Goal: Task Accomplishment & Management: Manage account settings

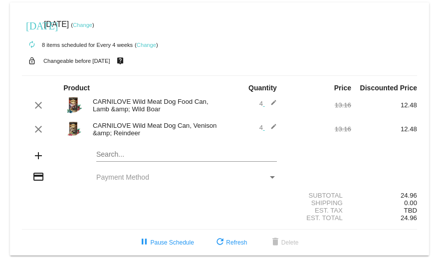
click at [274, 104] on mat-icon "edit" at bounding box center [271, 105] width 12 height 12
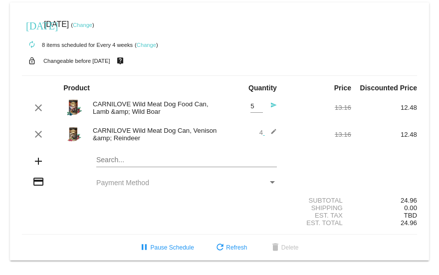
type input "5"
click at [258, 104] on input "5" at bounding box center [256, 106] width 12 height 7
click at [294, 134] on div "13.16" at bounding box center [318, 134] width 66 height 7
click at [272, 131] on mat-icon "edit" at bounding box center [271, 134] width 12 height 12
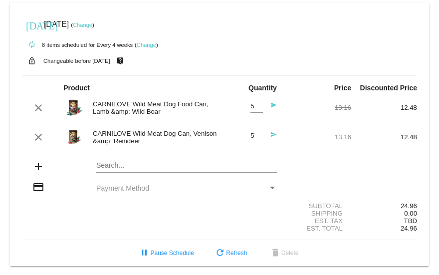
type input "5"
click at [256, 134] on input "5" at bounding box center [256, 135] width 12 height 7
click at [286, 164] on div "add Search..." at bounding box center [219, 167] width 395 height 28
drag, startPoint x: 92, startPoint y: 134, endPoint x: 128, endPoint y: 134, distance: 35.4
click at [128, 134] on div "CARNILOVE Wild Meat Dog Can, Venison &amp; Reindeer" at bounding box center [154, 137] width 132 height 15
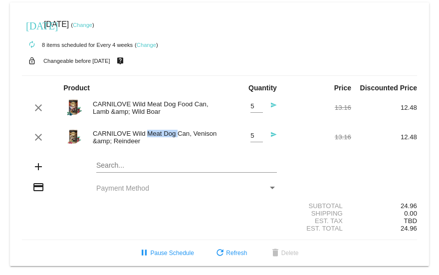
copy div "CARNILOVE"
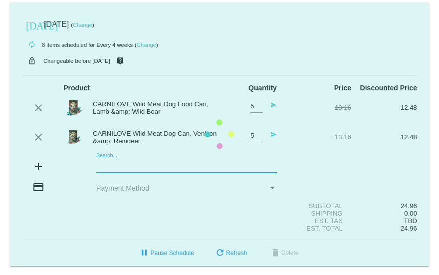
click at [110, 165] on mat-card "[DATE] [DATE] ( Change ) autorenew 8 items scheduled for Every 4 weeks ( Change…" at bounding box center [219, 133] width 419 height 263
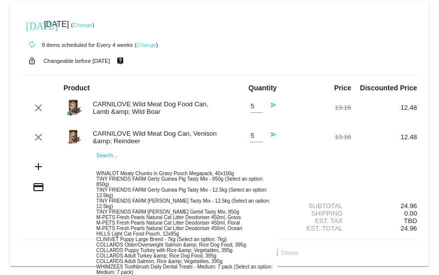
paste input "CARNILOVE"
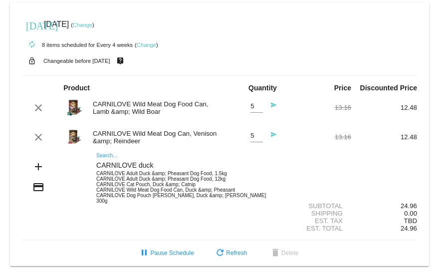
type input "CARNILOVE duck"
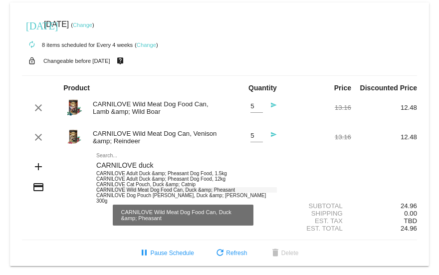
click at [222, 189] on div "CARNILOVE Wild Meat Dog Food Can, Duck &amp; Pheasant" at bounding box center [186, 189] width 180 height 5
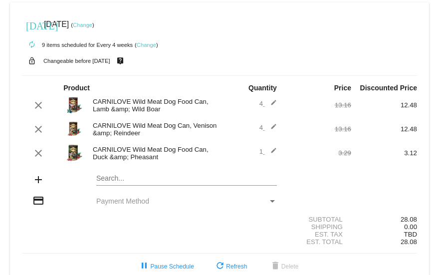
click at [268, 150] on mat-icon "edit" at bounding box center [271, 153] width 12 height 12
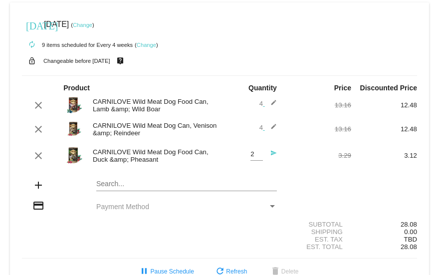
click at [255, 151] on input "2" at bounding box center [256, 154] width 12 height 7
type input "3"
click at [255, 151] on input "3" at bounding box center [256, 154] width 12 height 7
click at [331, 184] on div "add Search..." at bounding box center [219, 185] width 395 height 28
click at [219, 229] on div "Shipping 0.00" at bounding box center [219, 231] width 395 height 7
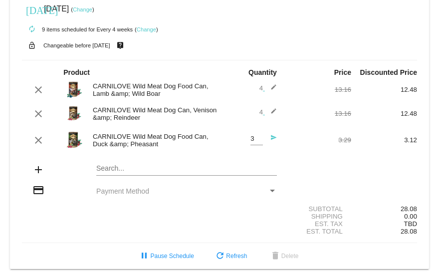
scroll to position [23, 0]
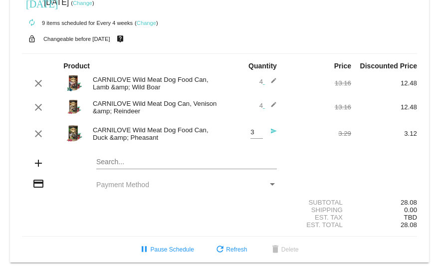
click at [178, 78] on div "CARNILOVE Wild Meat Dog Food Can, Lamb &amp; Wild Boar" at bounding box center [154, 83] width 132 height 15
click at [268, 79] on mat-icon "edit" at bounding box center [271, 83] width 12 height 12
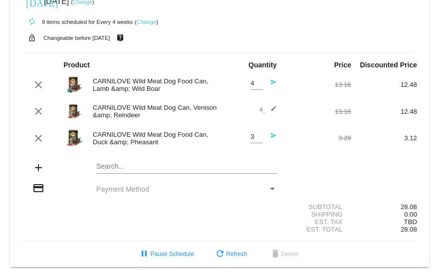
click at [269, 109] on mat-icon "edit" at bounding box center [271, 111] width 12 height 12
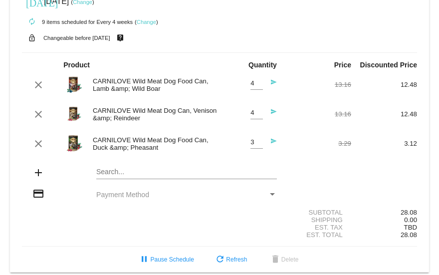
click at [226, 207] on section "Subtotal 28.08 Shipping 0.00 Est. Tax TBD Est. Total 28.08" at bounding box center [219, 223] width 395 height 45
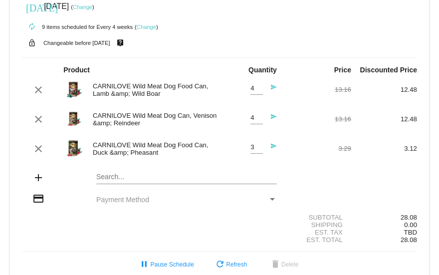
scroll to position [33, 0]
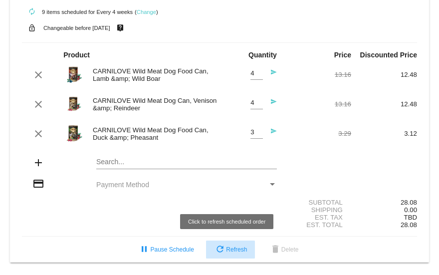
click at [240, 250] on span "refresh Refresh" at bounding box center [230, 249] width 33 height 7
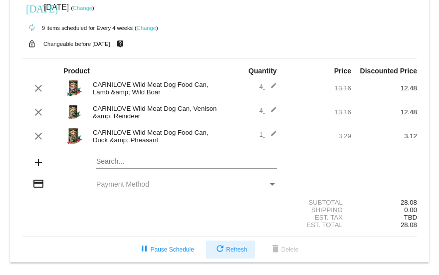
scroll to position [17, 0]
click at [269, 133] on mat-icon "edit" at bounding box center [271, 136] width 12 height 12
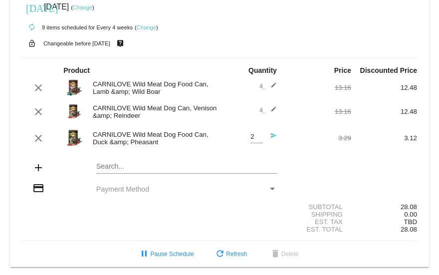
click at [256, 136] on input "2" at bounding box center [256, 136] width 12 height 7
type input "3"
click at [256, 136] on input "3" at bounding box center [256, 136] width 12 height 7
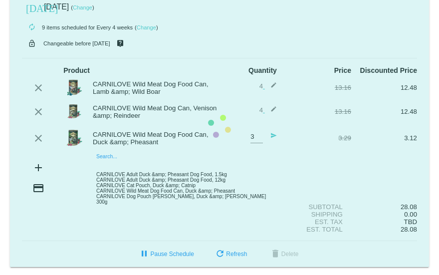
click at [230, 165] on mat-card "[DATE] [DATE] ( Change ) autorenew 9 items scheduled for Every 4 weeks ( Change…" at bounding box center [219, 126] width 419 height 282
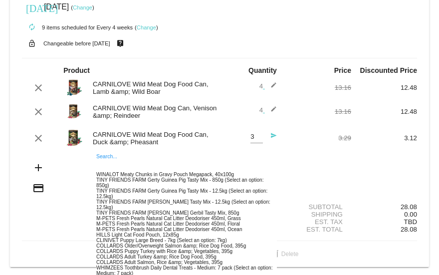
click at [197, 107] on div "CARNILOVE Wild Meat Dog Can, Venison &amp; Reindeer" at bounding box center [154, 111] width 132 height 15
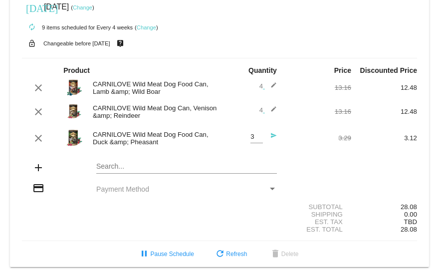
click at [197, 107] on div "CARNILOVE Wild Meat Dog Can, Venison &amp; Reindeer" at bounding box center [154, 111] width 132 height 15
click at [270, 188] on div "Payment Method" at bounding box center [272, 188] width 5 height 2
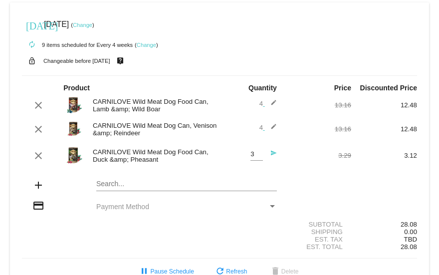
scroll to position [0, 0]
click at [265, 151] on mat-icon "send" at bounding box center [271, 156] width 12 height 12
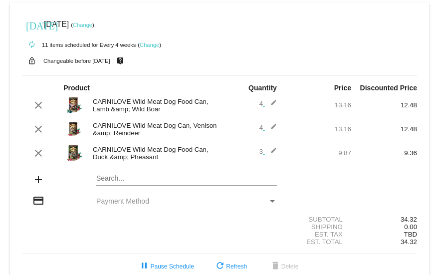
click at [270, 202] on div "Payment Method" at bounding box center [272, 201] width 5 height 2
click at [268, 198] on div "Payment Method" at bounding box center [272, 201] width 9 height 8
click at [130, 200] on span "Payment Method" at bounding box center [122, 201] width 53 height 8
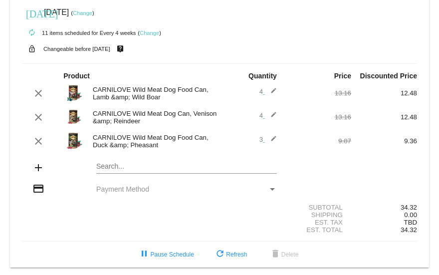
scroll to position [17, 0]
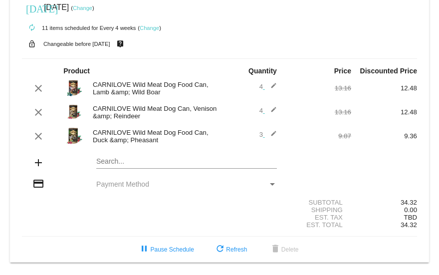
click at [92, 6] on link "Change" at bounding box center [82, 8] width 19 height 6
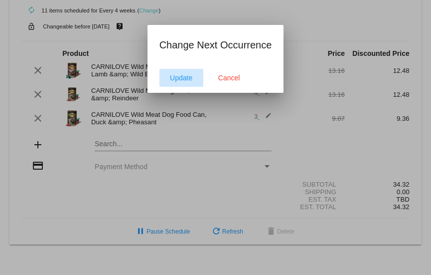
click at [175, 75] on span "Update" at bounding box center [181, 78] width 22 height 8
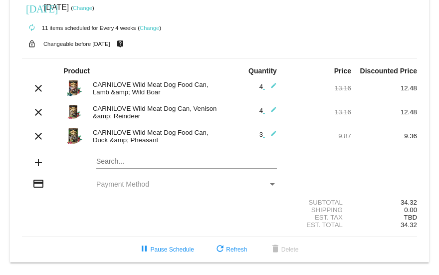
scroll to position [0, 0]
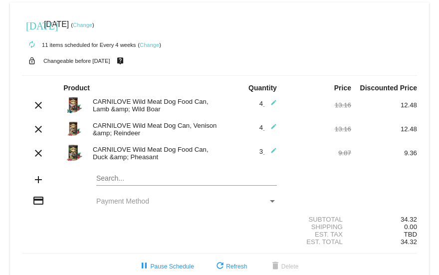
click at [31, 24] on mat-icon "[DATE]" at bounding box center [32, 25] width 12 height 12
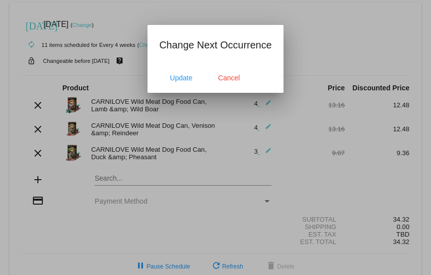
click at [211, 60] on app-change-next-occurrence-dialog "Change Next Occurrence Update Cancel" at bounding box center [216, 65] width 113 height 56
click at [183, 77] on span "Update" at bounding box center [181, 78] width 22 height 8
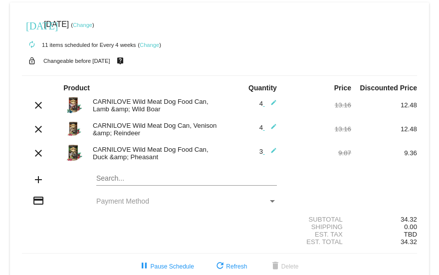
click at [269, 104] on mat-icon "edit" at bounding box center [271, 105] width 12 height 12
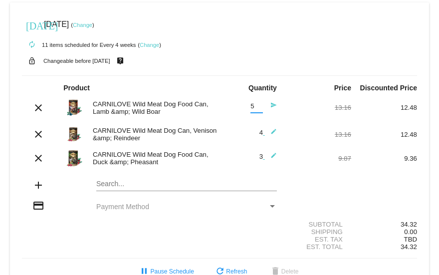
type input "5"
click at [255, 104] on input "5" at bounding box center [256, 106] width 12 height 7
click at [291, 106] on div "13.16" at bounding box center [318, 107] width 66 height 7
click at [271, 104] on mat-icon "send" at bounding box center [271, 108] width 12 height 12
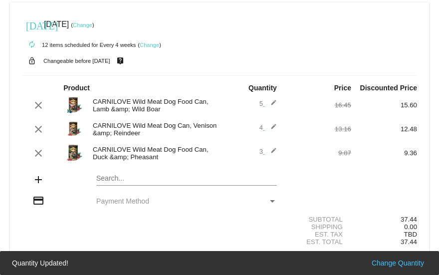
click at [267, 123] on div "clear CARNILOVE Wild Meat Dog Can, [PERSON_NAME] &amp; Reindeer 4 edit 13.16 12…" at bounding box center [219, 128] width 395 height 21
click at [268, 125] on mat-icon "edit" at bounding box center [271, 129] width 12 height 12
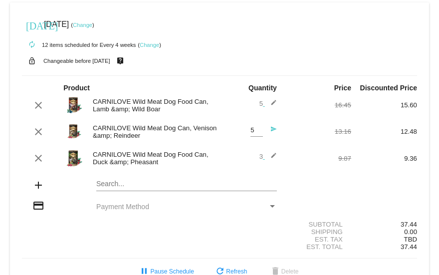
type input "5"
click at [255, 127] on input "5" at bounding box center [256, 130] width 12 height 7
click at [268, 128] on mat-icon "send" at bounding box center [271, 132] width 12 height 12
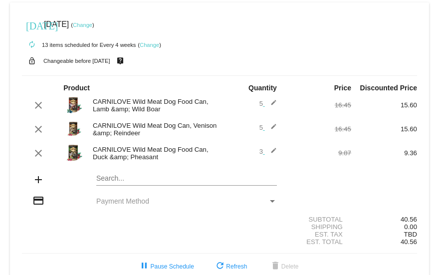
click at [269, 149] on mat-icon "edit" at bounding box center [271, 153] width 12 height 12
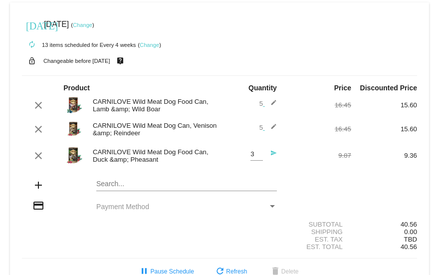
click at [258, 154] on span "3 Quantity send" at bounding box center [263, 153] width 26 height 7
type input "4"
click at [254, 153] on input "4" at bounding box center [256, 154] width 12 height 7
click at [268, 153] on mat-icon "send" at bounding box center [271, 156] width 12 height 12
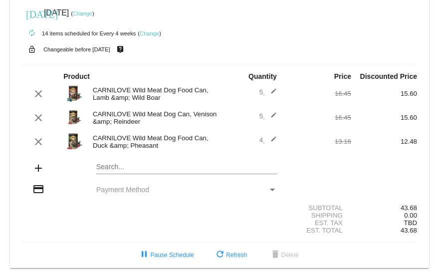
scroll to position [17, 0]
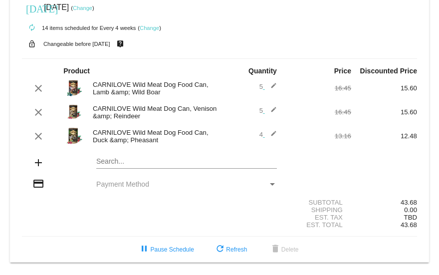
click at [32, 6] on mat-icon "[DATE]" at bounding box center [32, 8] width 12 height 12
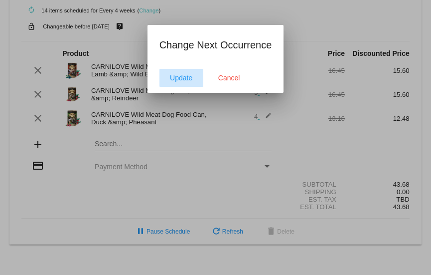
click at [192, 76] on span "Update" at bounding box center [181, 78] width 22 height 8
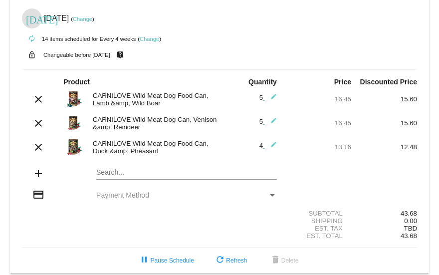
scroll to position [0, 0]
